Goal: Information Seeking & Learning: Learn about a topic

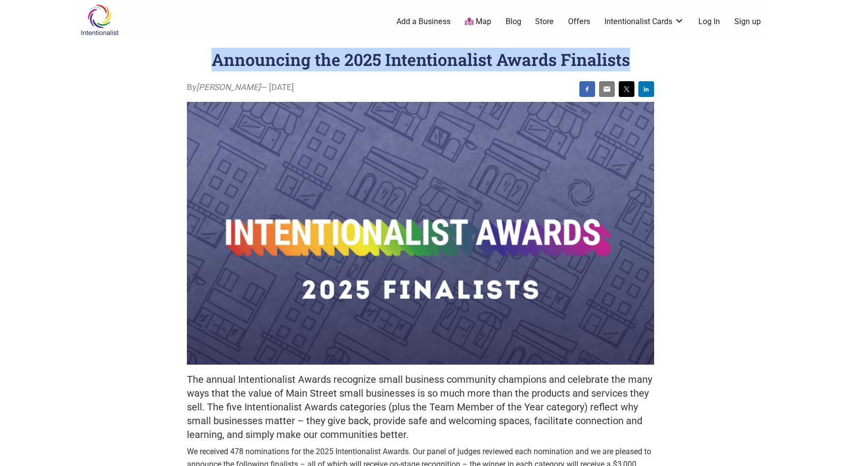
drag, startPoint x: 211, startPoint y: 59, endPoint x: 627, endPoint y: 61, distance: 416.1
click at [627, 61] on h1 "Announcing the 2025 Intentionalist Awards Finalists" at bounding box center [420, 59] width 419 height 22
copy h1 "Announcing the 2025 Intentionalist Awards Finalists"
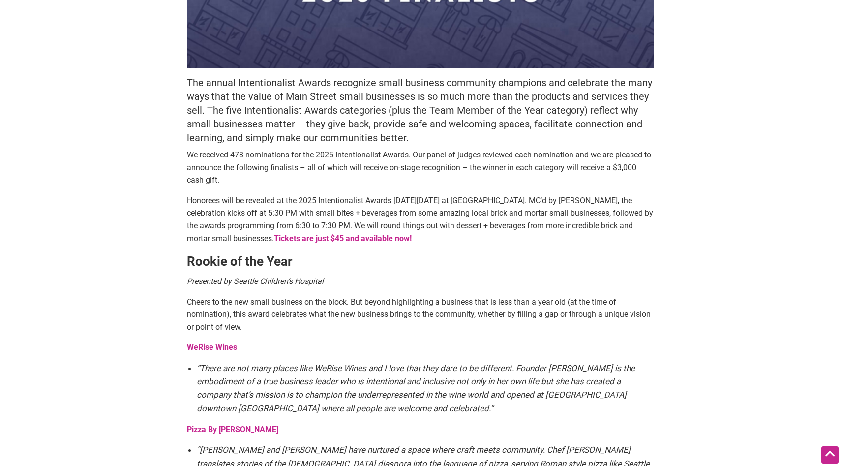
scroll to position [299, 0]
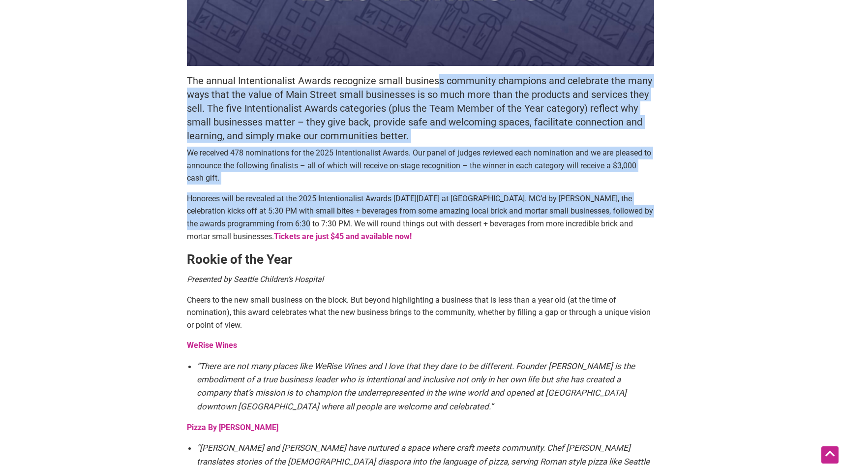
drag, startPoint x: 440, startPoint y: 82, endPoint x: 301, endPoint y: 217, distance: 193.7
click at [301, 217] on p "Honorees will be revealed at the 2025 Intentionalist Awards [DATE][DATE] at [GE…" at bounding box center [420, 217] width 467 height 50
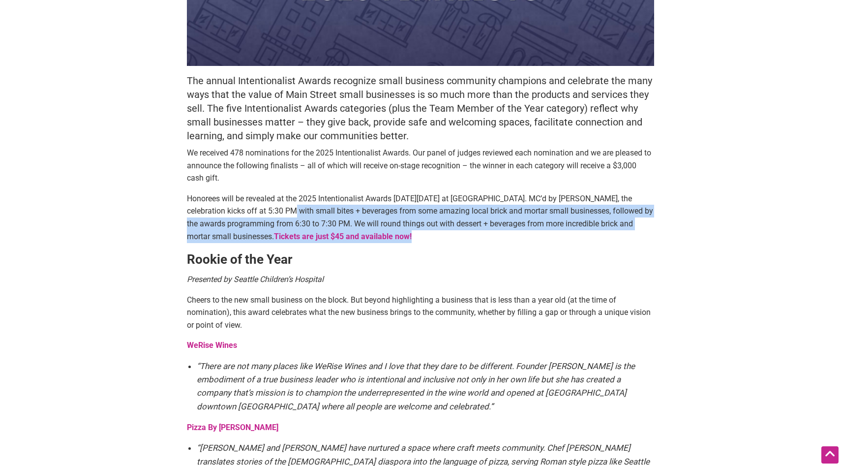
drag, startPoint x: 275, startPoint y: 210, endPoint x: 267, endPoint y: 244, distance: 35.3
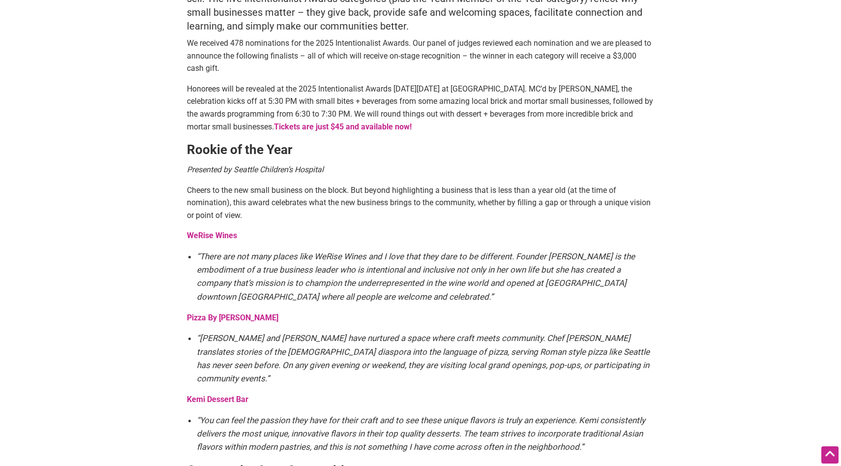
scroll to position [405, 0]
